Goal: Task Accomplishment & Management: Complete application form

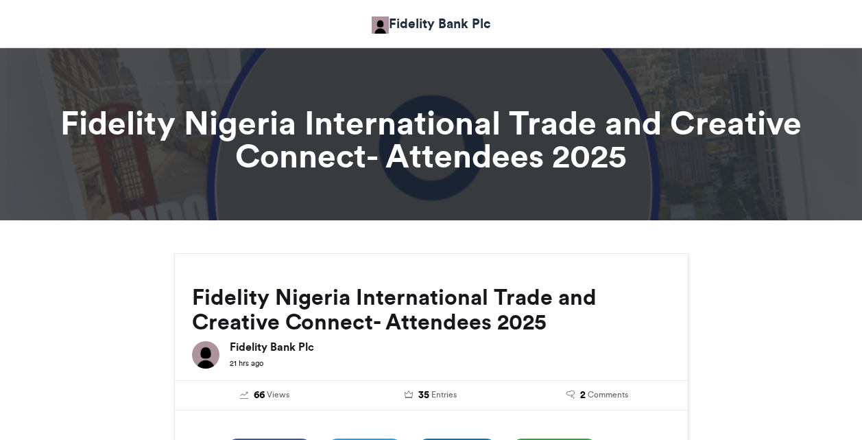
scroll to position [969, 0]
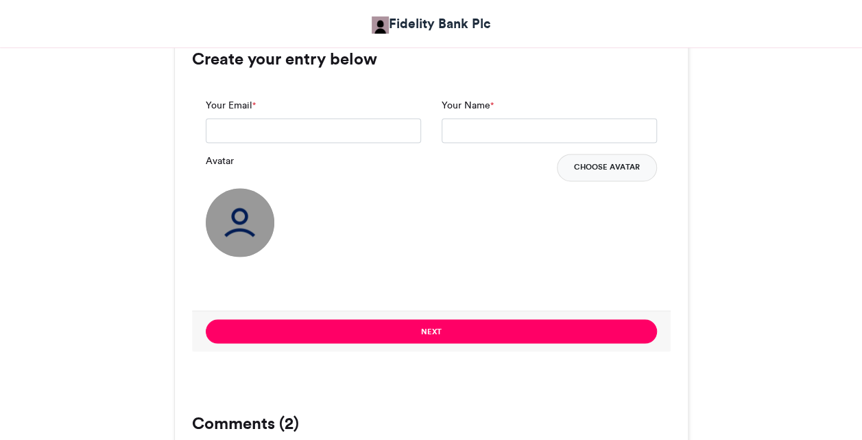
click at [578, 162] on button "Choose Avatar" at bounding box center [607, 167] width 100 height 27
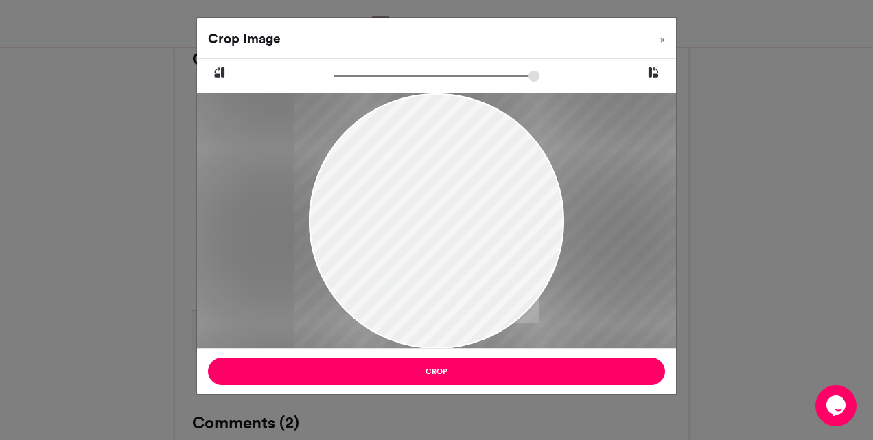
drag, startPoint x: 355, startPoint y: 239, endPoint x: 456, endPoint y: 235, distance: 100.9
click at [456, 235] on div at bounding box center [537, 220] width 487 height 255
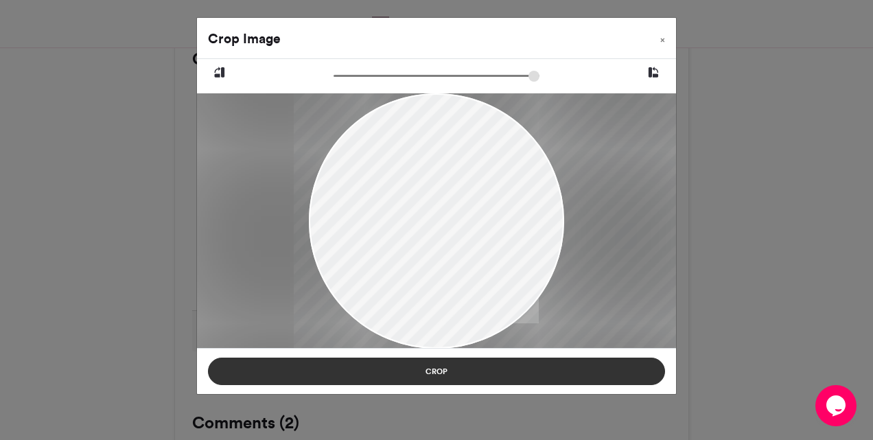
click at [451, 365] on button "Crop" at bounding box center [436, 370] width 457 height 27
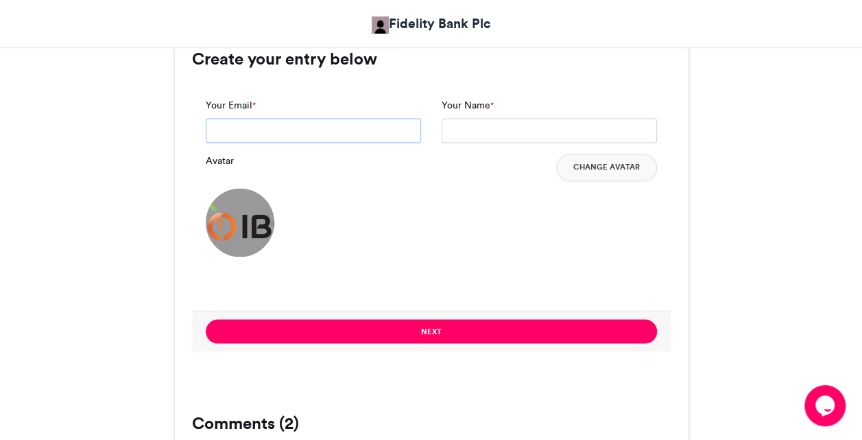
click at [301, 131] on input "Your Email *" at bounding box center [313, 130] width 215 height 25
type input "**********"
type input "*********"
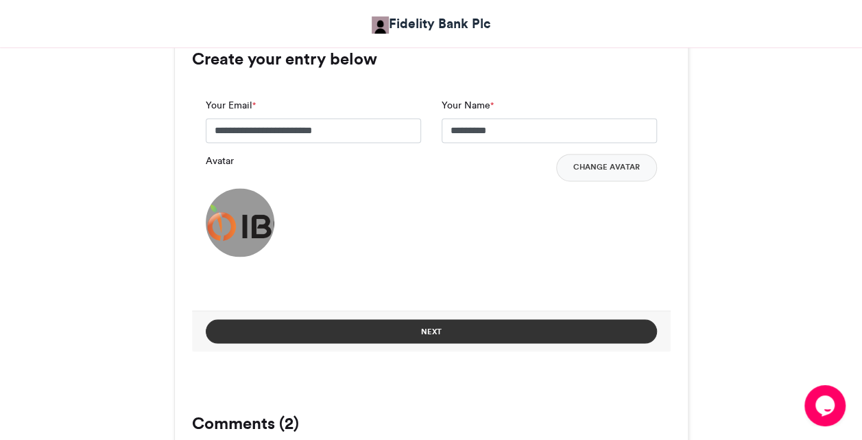
click at [443, 321] on button "Next" at bounding box center [431, 331] width 451 height 24
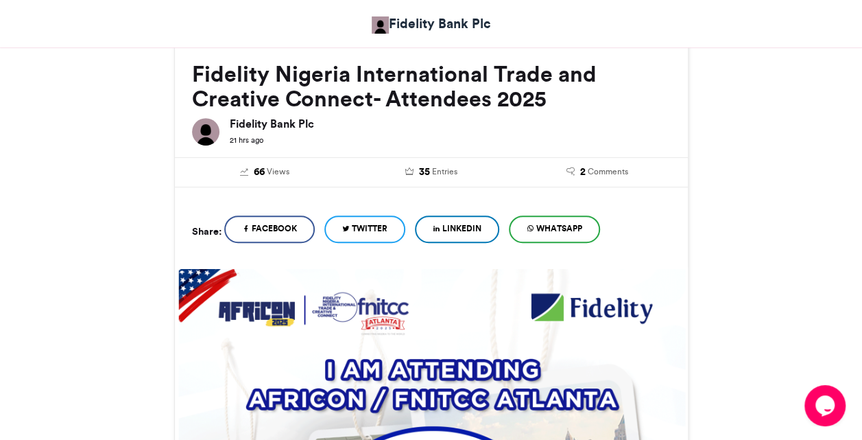
scroll to position [722, 0]
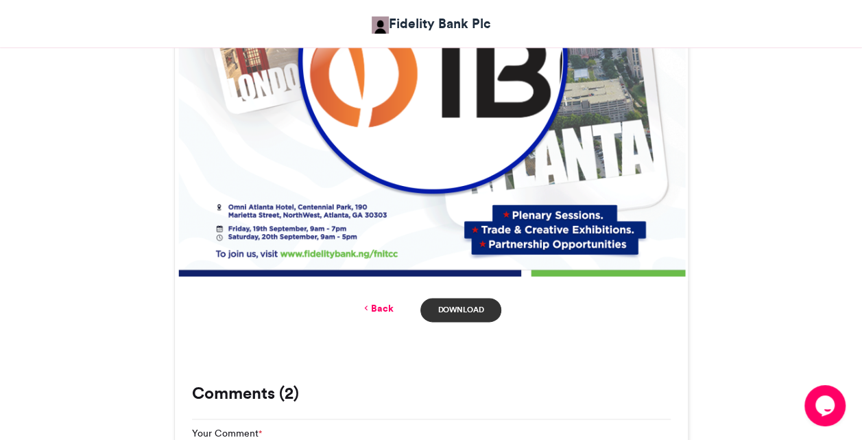
click at [451, 307] on link "Download" at bounding box center [461, 310] width 80 height 24
drag, startPoint x: 257, startPoint y: 331, endPoint x: 220, endPoint y: 288, distance: 56.4
click at [257, 331] on div "Back Download" at bounding box center [431, 310] width 513 height 58
